Goal: Task Accomplishment & Management: Use online tool/utility

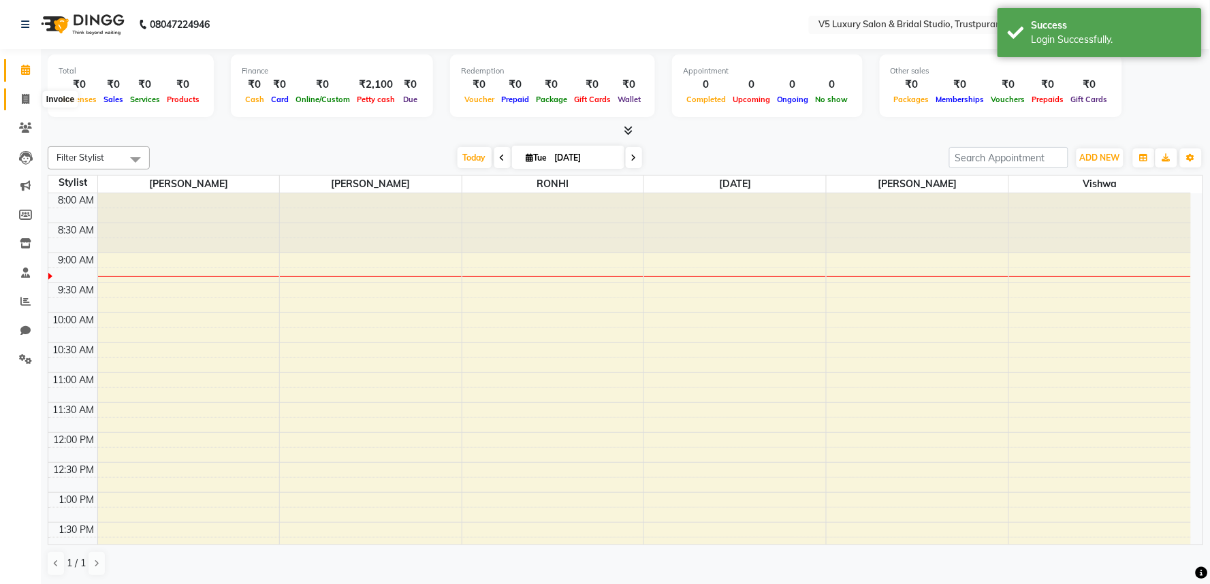
click at [18, 102] on span at bounding box center [26, 100] width 24 height 16
select select "service"
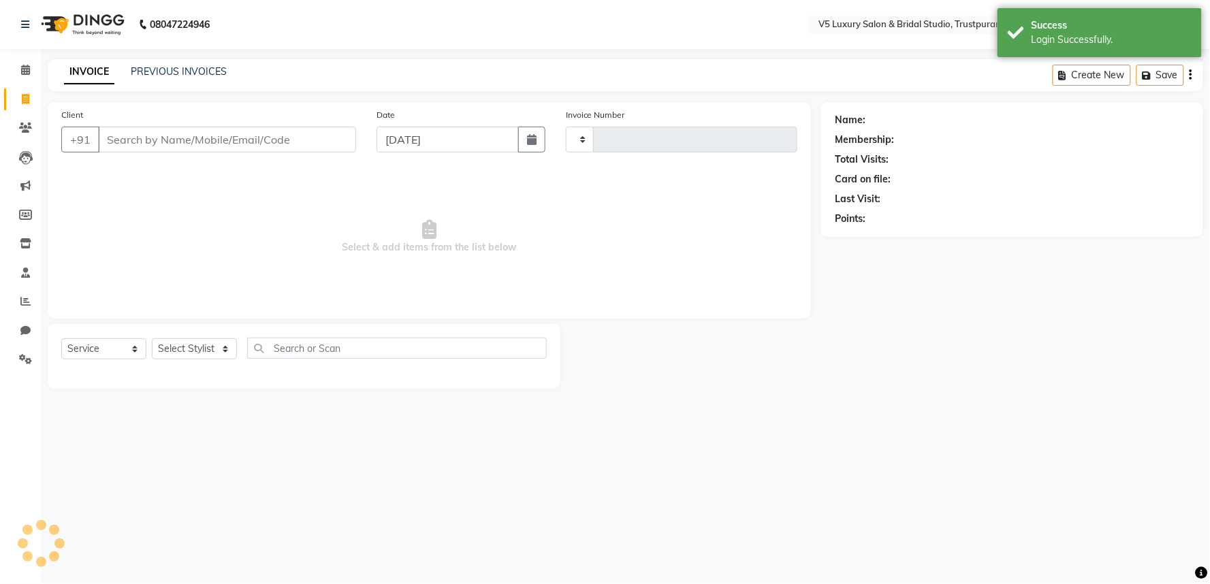
type input "1476"
select select "7993"
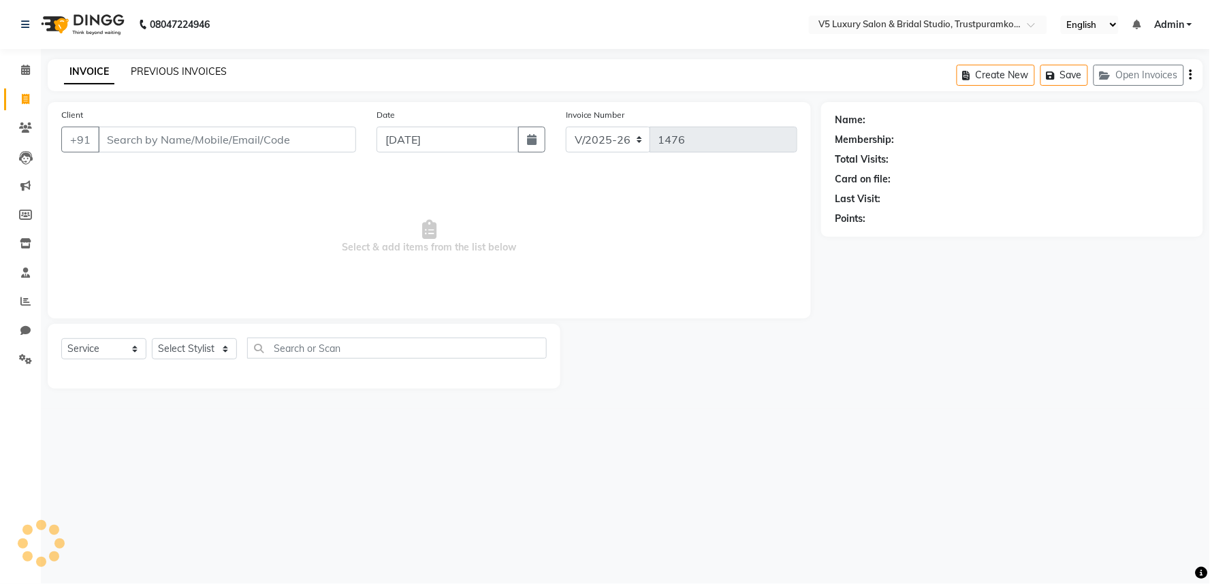
click at [208, 71] on link "PREVIOUS INVOICES" at bounding box center [179, 71] width 96 height 12
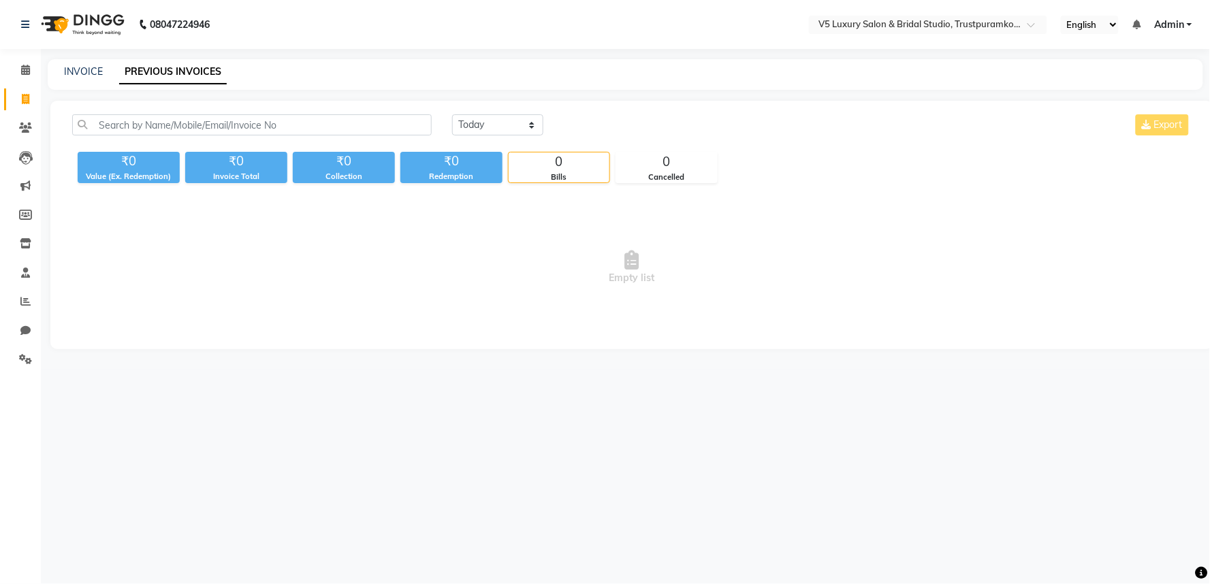
click at [195, 53] on div "08047224946 Select Location × V5 Luxury Salon & Bridal Studio, Trustpuramkodamb…" at bounding box center [605, 292] width 1210 height 584
click at [72, 71] on link "INVOICE" at bounding box center [83, 71] width 39 height 12
select select "service"
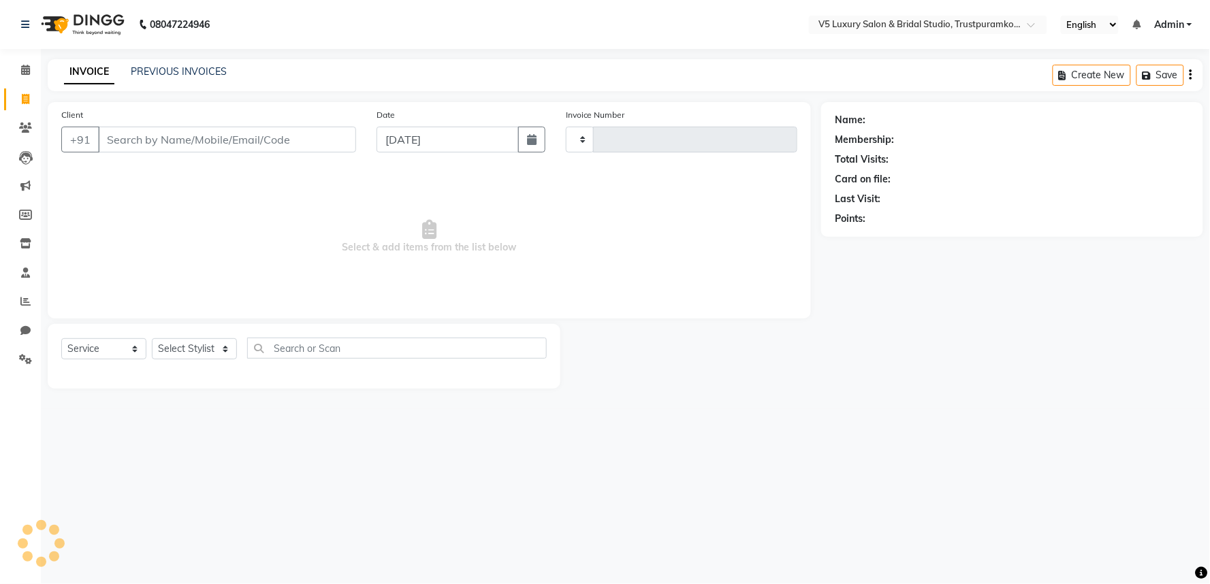
type input "1476"
select select "7993"
click at [23, 302] on icon at bounding box center [25, 301] width 10 height 10
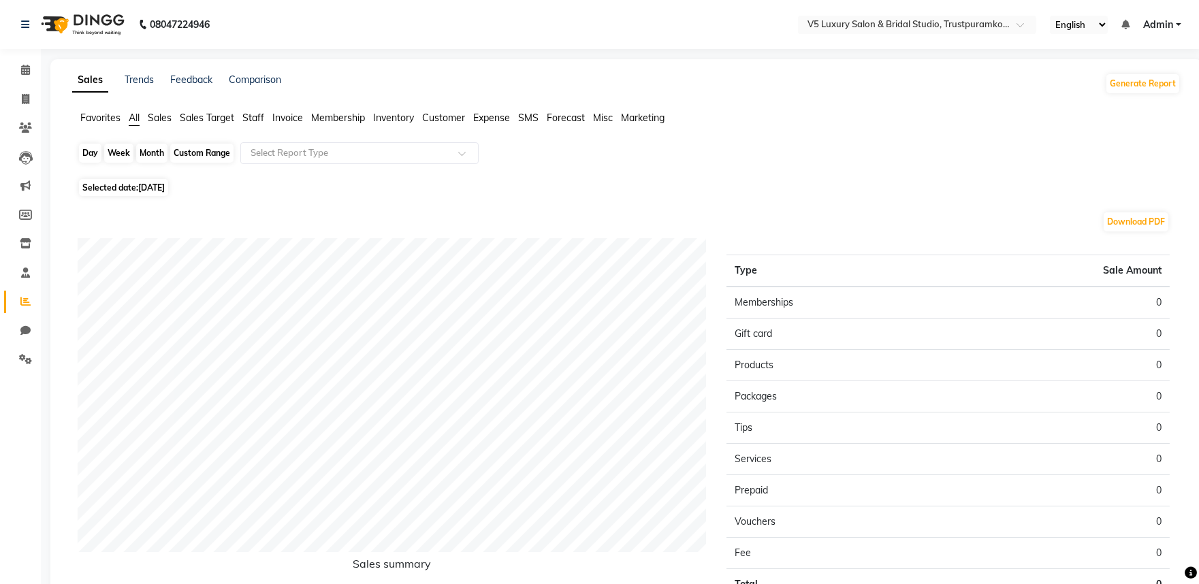
click at [91, 151] on div "Day" at bounding box center [90, 153] width 22 height 19
select select "9"
select select "2025"
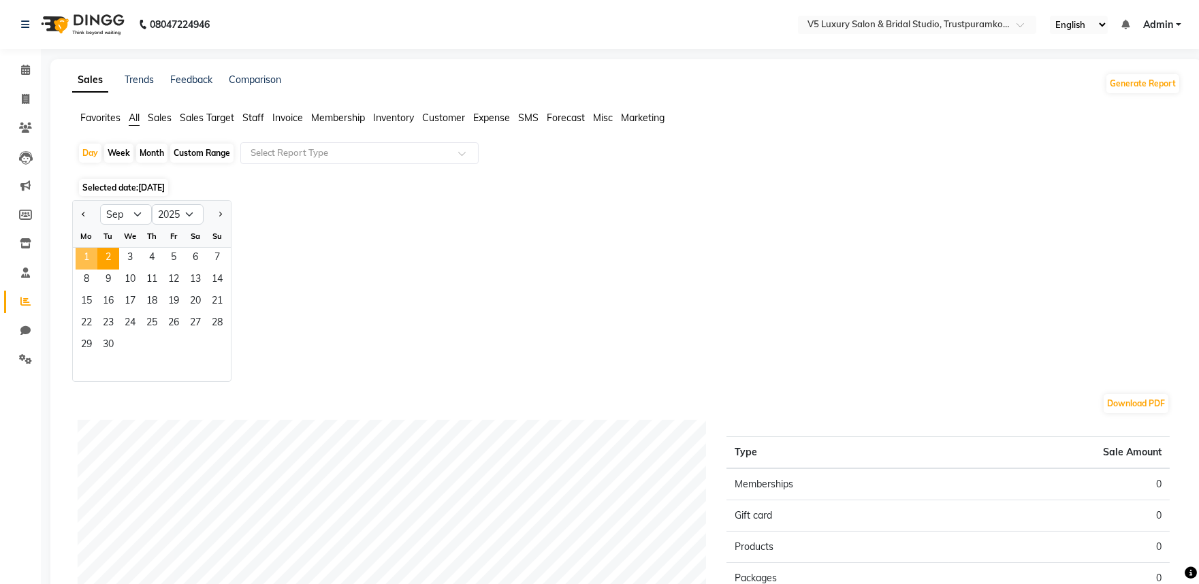
click at [83, 259] on span "1" at bounding box center [87, 259] width 22 height 22
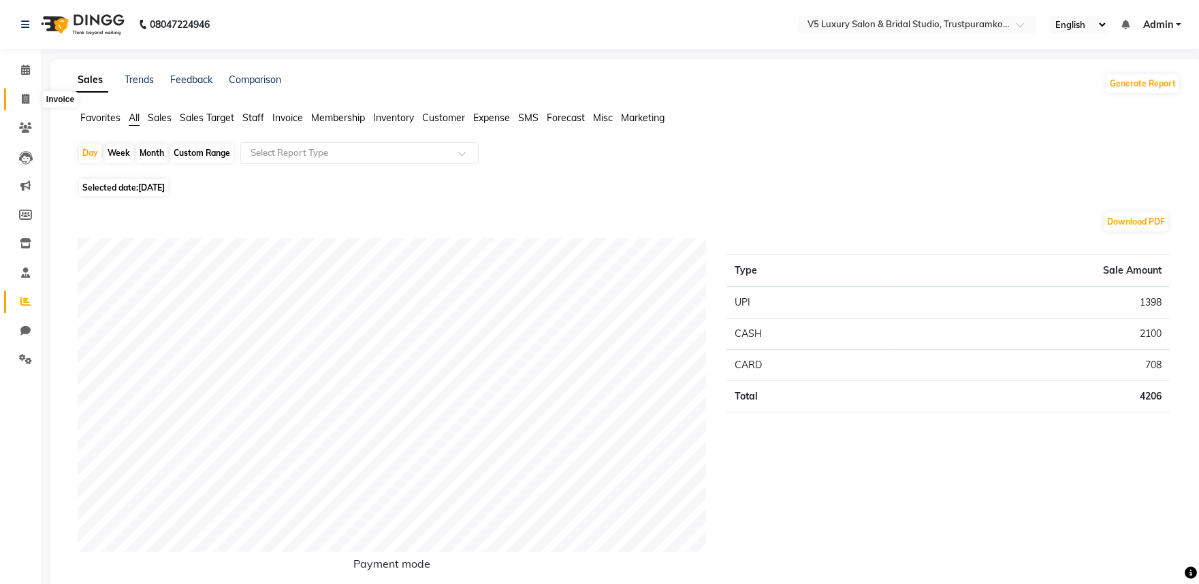
click at [36, 96] on span at bounding box center [26, 100] width 24 height 16
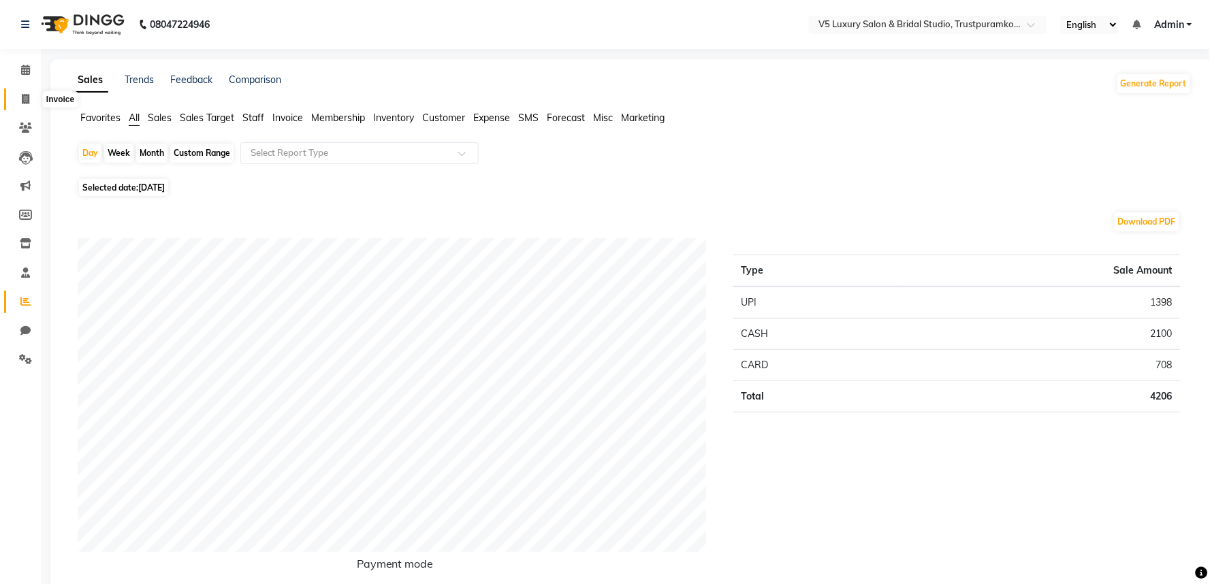
select select "service"
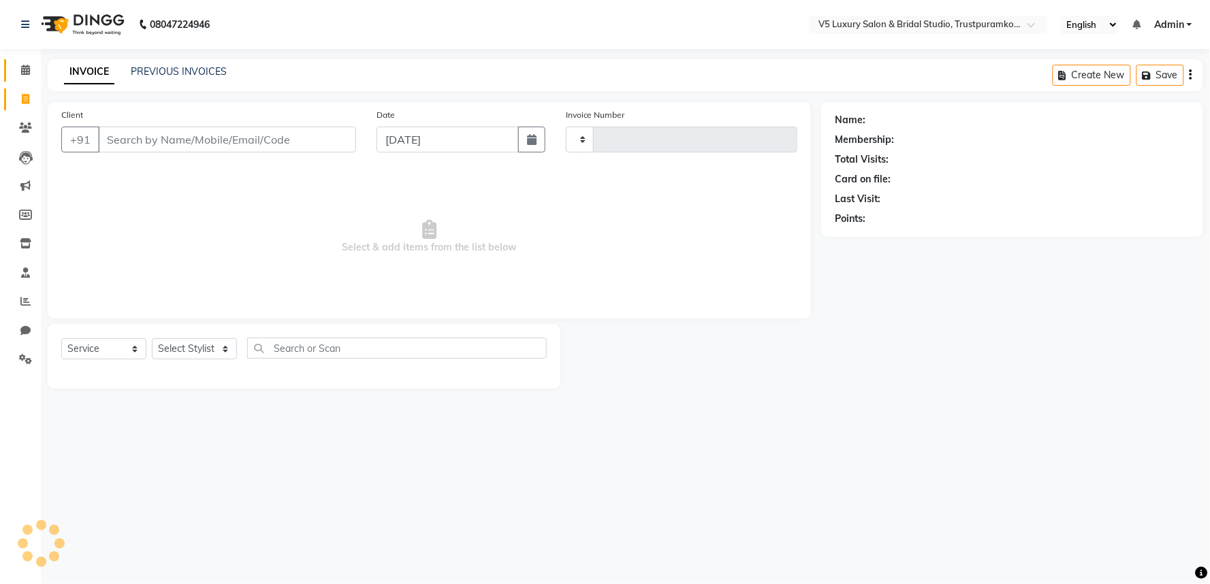
click at [25, 65] on icon at bounding box center [25, 70] width 9 height 10
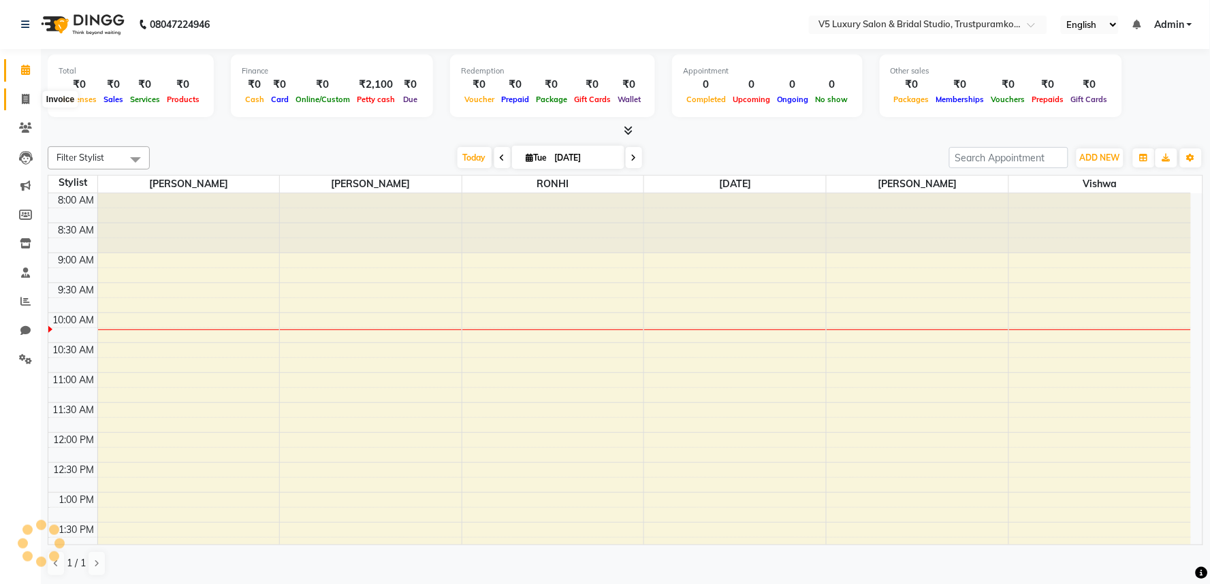
click at [24, 97] on icon at bounding box center [25, 99] width 7 height 10
select select "service"
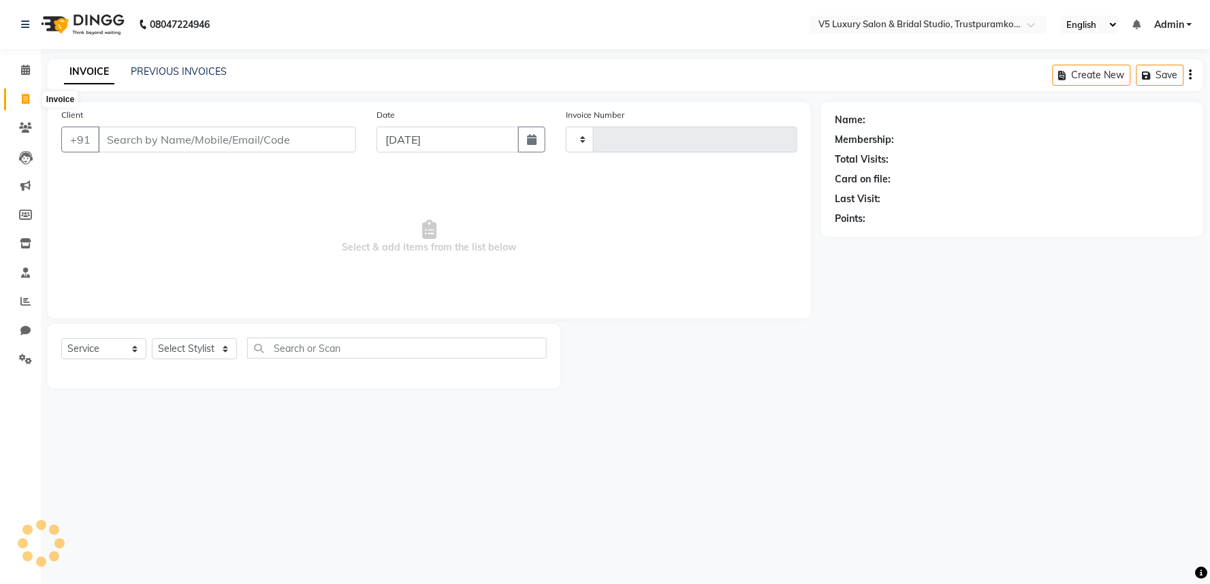
type input "1476"
select select "7993"
click at [23, 65] on icon at bounding box center [25, 70] width 9 height 10
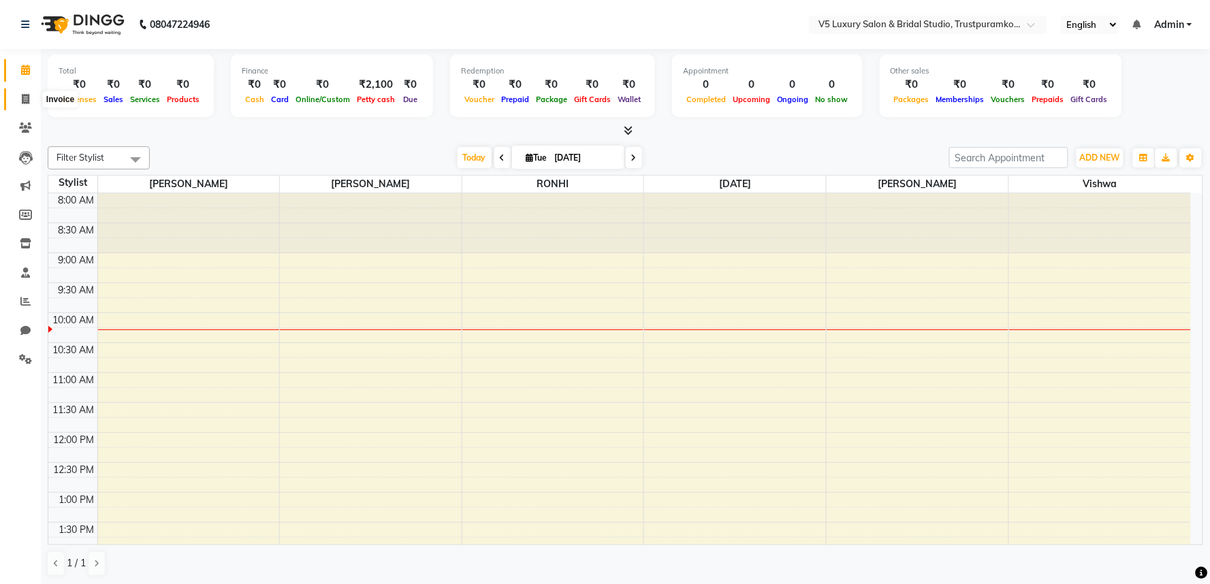
click at [25, 96] on icon at bounding box center [25, 99] width 7 height 10
select select "service"
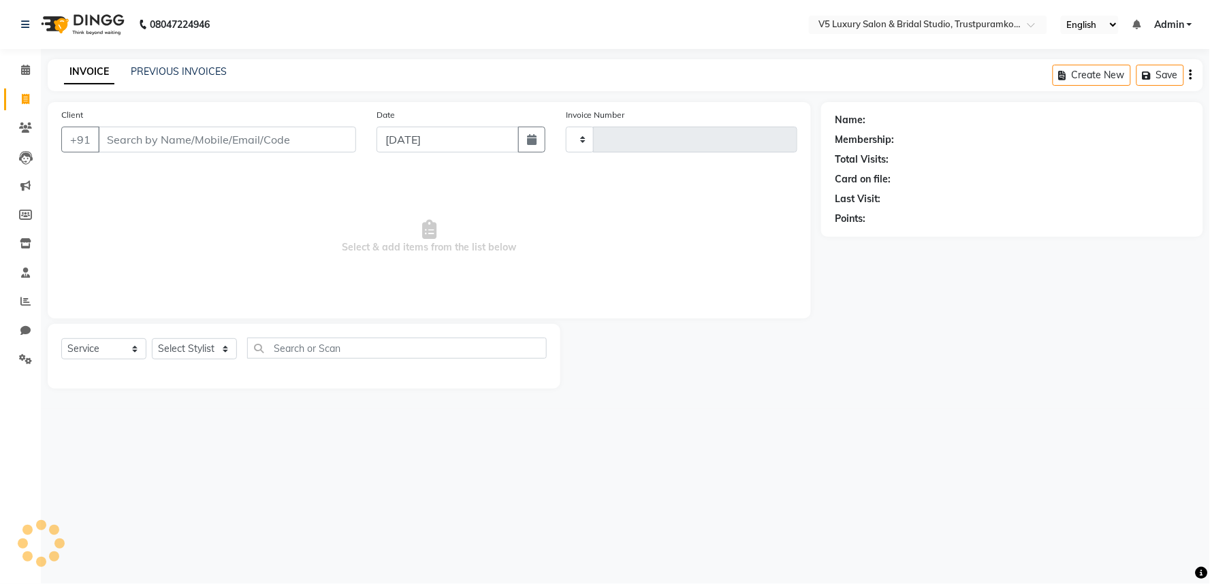
type input "1476"
select select "7993"
click at [169, 138] on input "Client" at bounding box center [227, 140] width 258 height 26
click at [121, 133] on input "Client" at bounding box center [227, 140] width 258 height 26
click at [272, 131] on input "Client" at bounding box center [227, 140] width 258 height 26
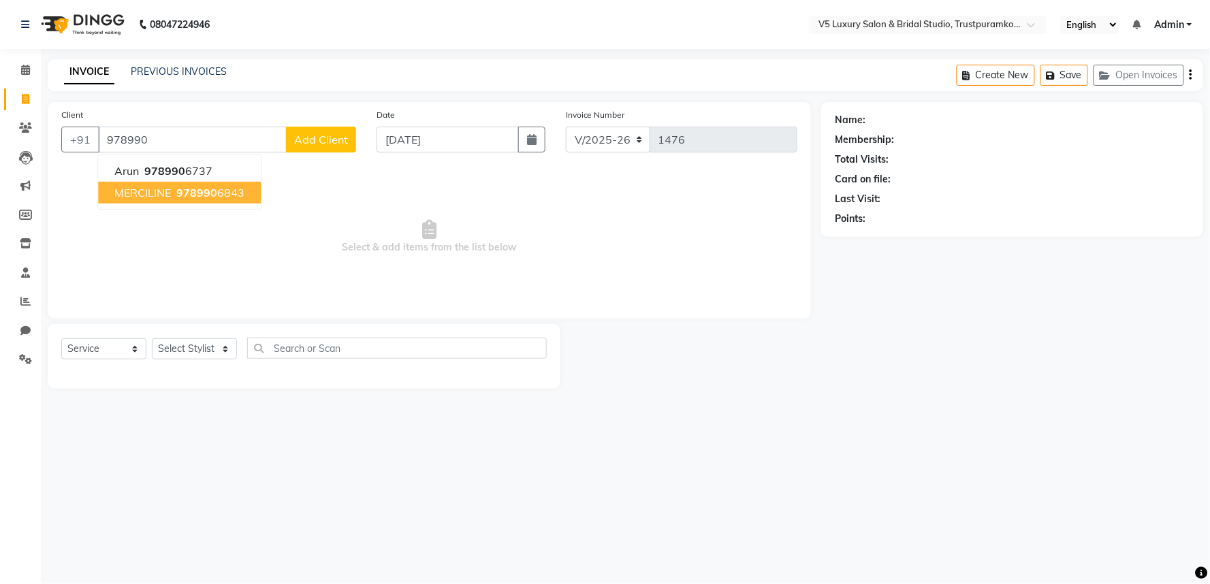
click at [236, 189] on ngb-highlight "978990 6843" at bounding box center [209, 193] width 71 height 14
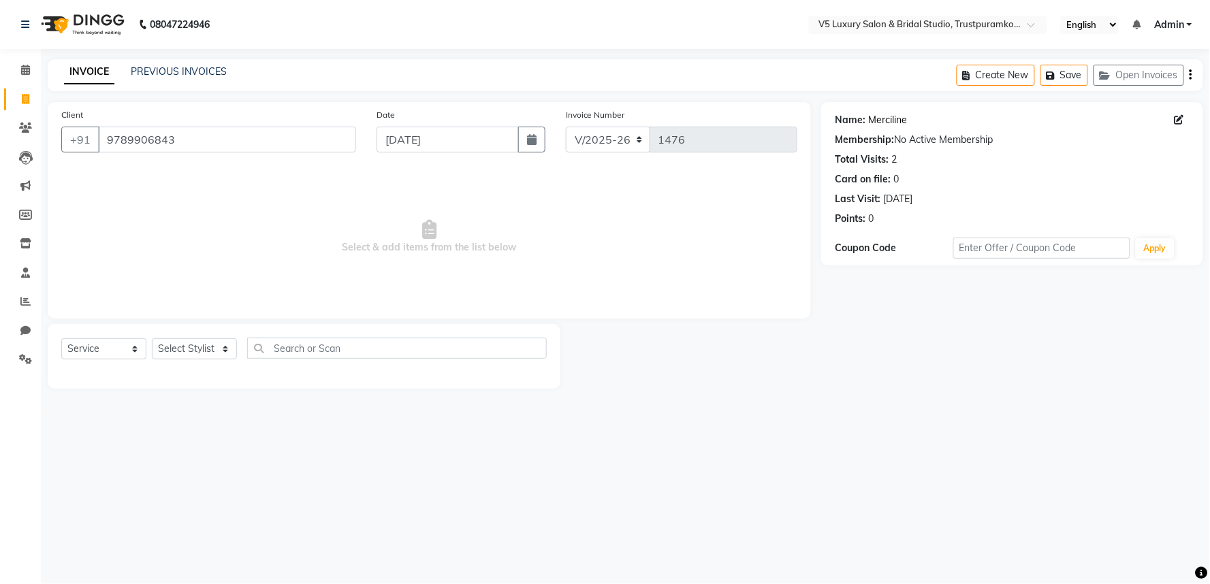
click at [882, 119] on link "Merciline" at bounding box center [887, 120] width 39 height 14
click at [194, 131] on input "9789906843" at bounding box center [227, 140] width 258 height 26
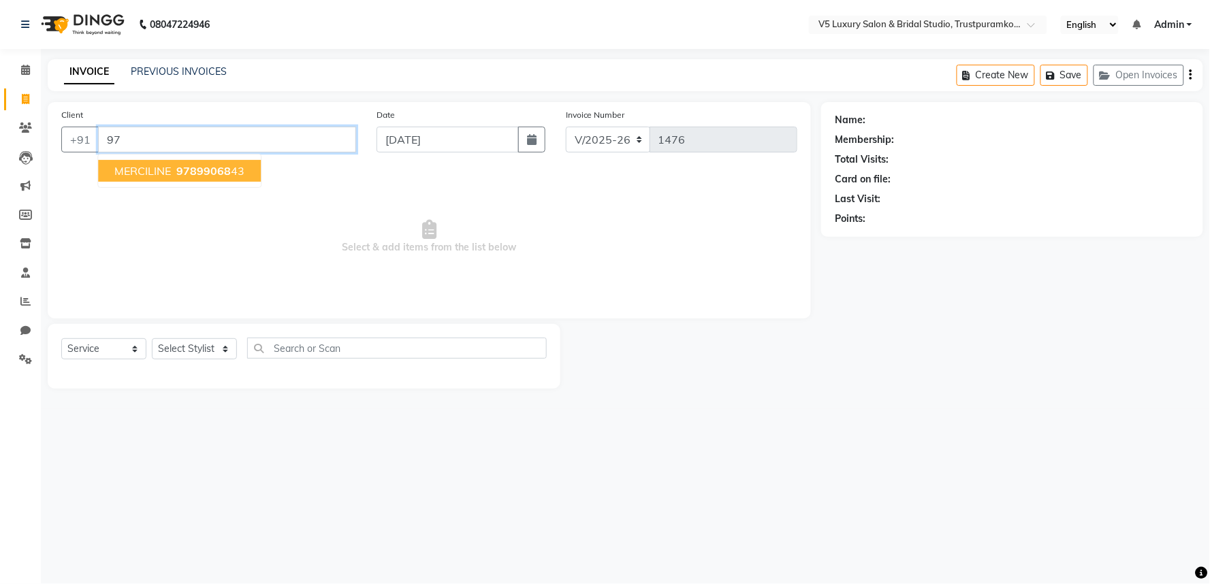
type input "9"
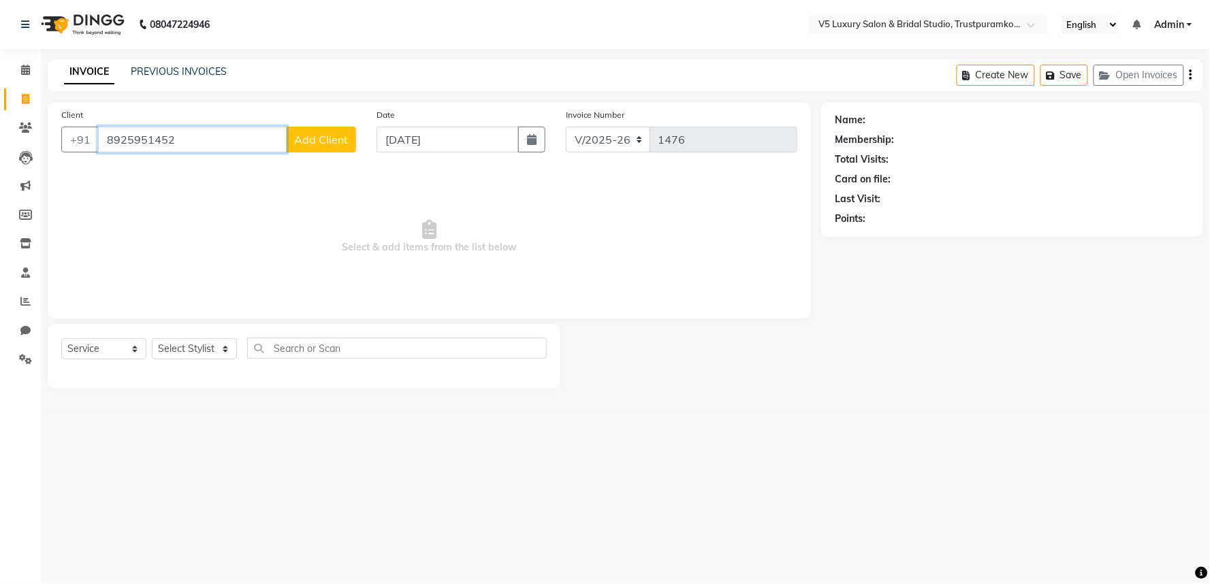
click at [209, 140] on input "8925951452" at bounding box center [192, 140] width 189 height 26
type input "8"
type input "8925951452"
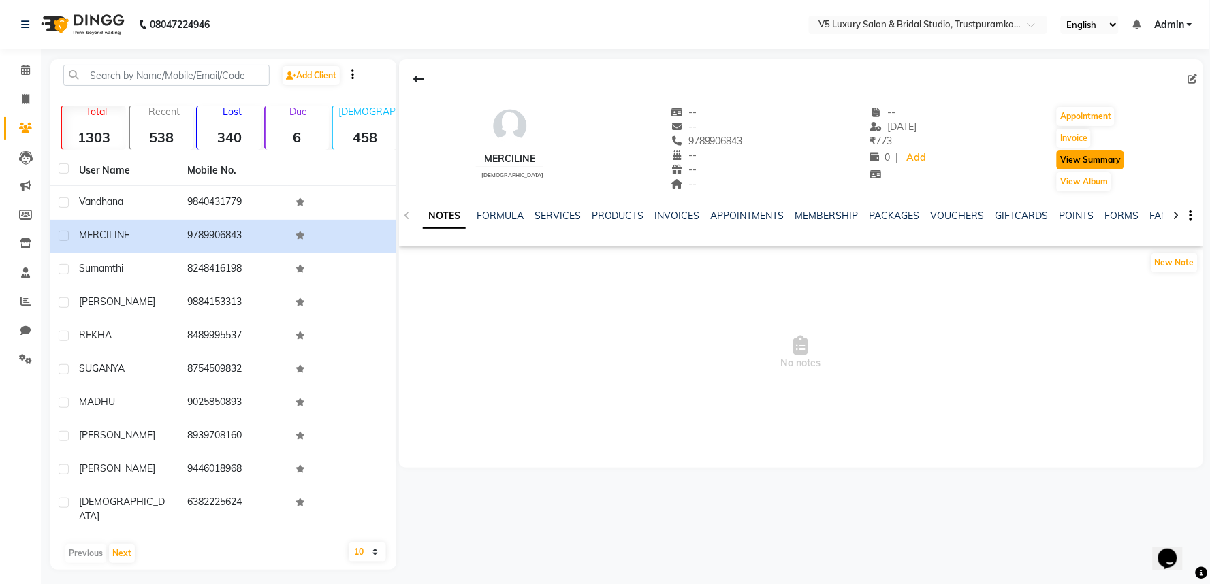
click at [1117, 163] on button "View Summary" at bounding box center [1090, 159] width 67 height 19
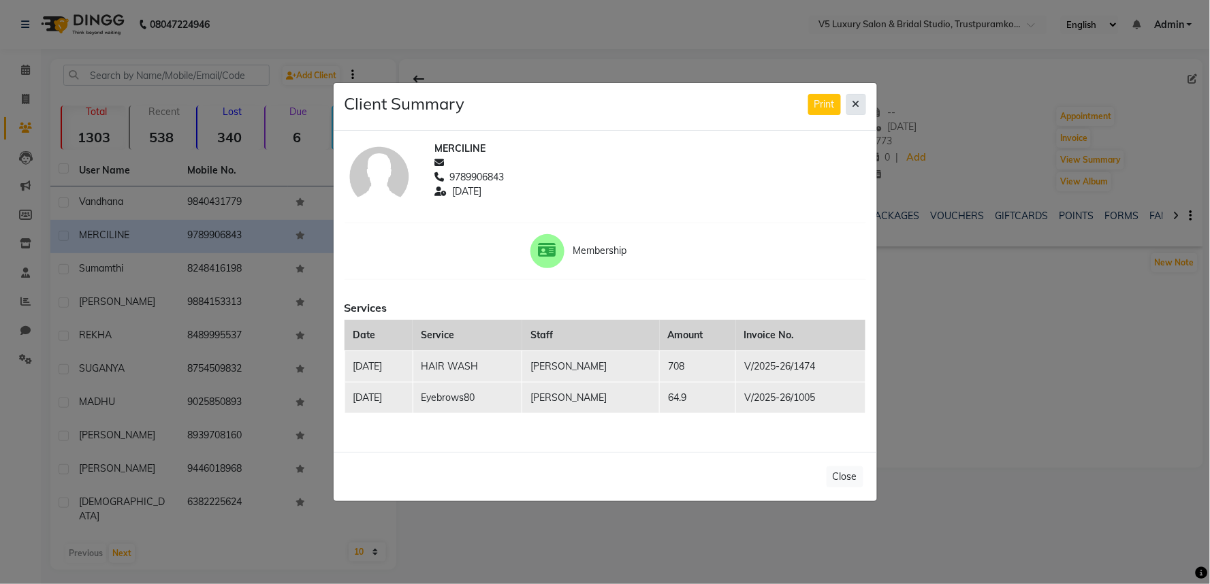
click at [856, 103] on icon at bounding box center [855, 104] width 7 height 10
